Goal: Task Accomplishment & Management: Manage account settings

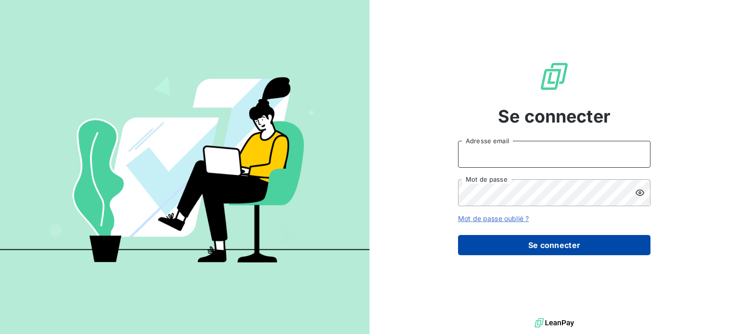
type input "[PERSON_NAME][EMAIL_ADDRESS][DOMAIN_NAME]"
click at [542, 246] on button "Se connecter" at bounding box center [554, 245] width 192 height 20
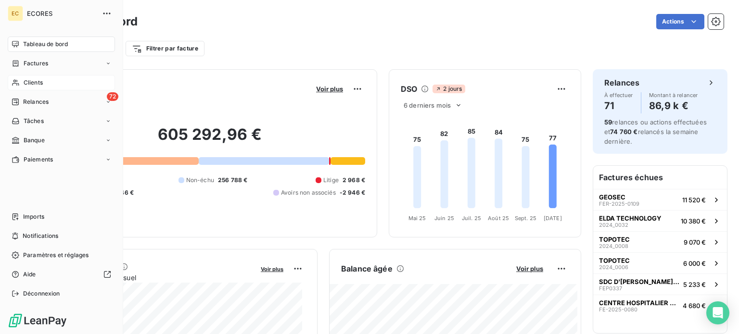
click at [29, 80] on span "Clients" at bounding box center [33, 82] width 19 height 9
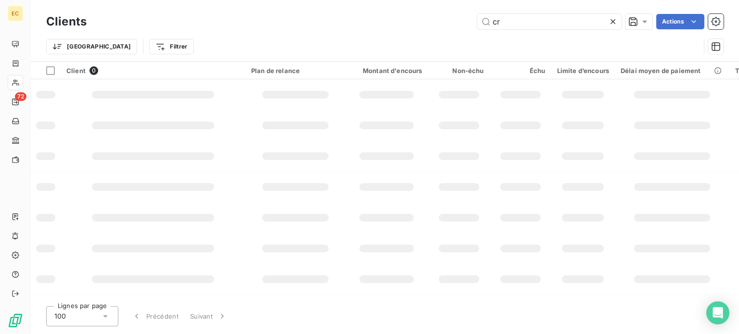
type input "c"
